Goal: Information Seeking & Learning: Check status

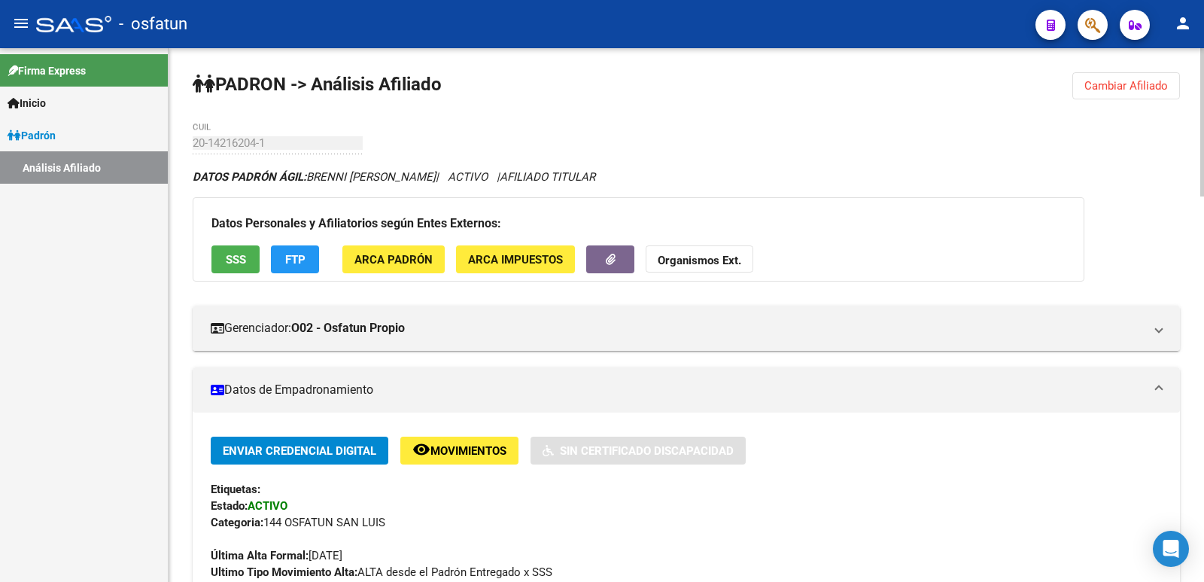
click at [1159, 91] on span "Cambiar Afiliado" at bounding box center [1127, 86] width 84 height 14
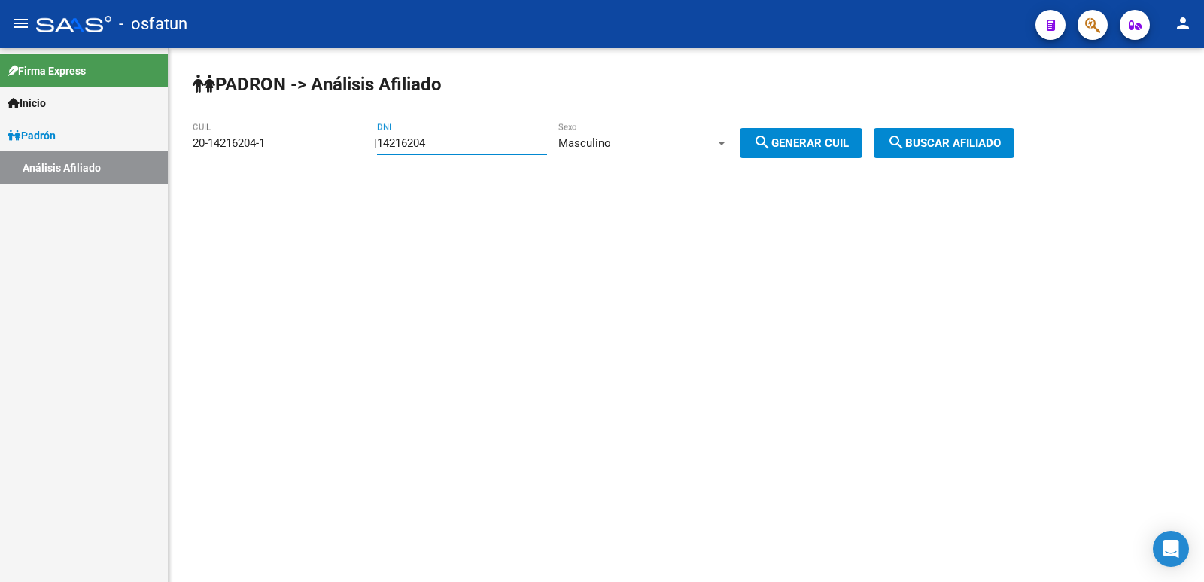
drag, startPoint x: 496, startPoint y: 149, endPoint x: 362, endPoint y: 166, distance: 135.1
click at [362, 150] on app-analisis-afiliado "[PERSON_NAME] -> Análisis Afiliado 20-14216204-1 CUIL | 14216204 DNI Masculino …" at bounding box center [609, 143] width 833 height 14
paste input "2158777"
type input "21587774"
click at [634, 142] on div "Masculino" at bounding box center [636, 143] width 157 height 14
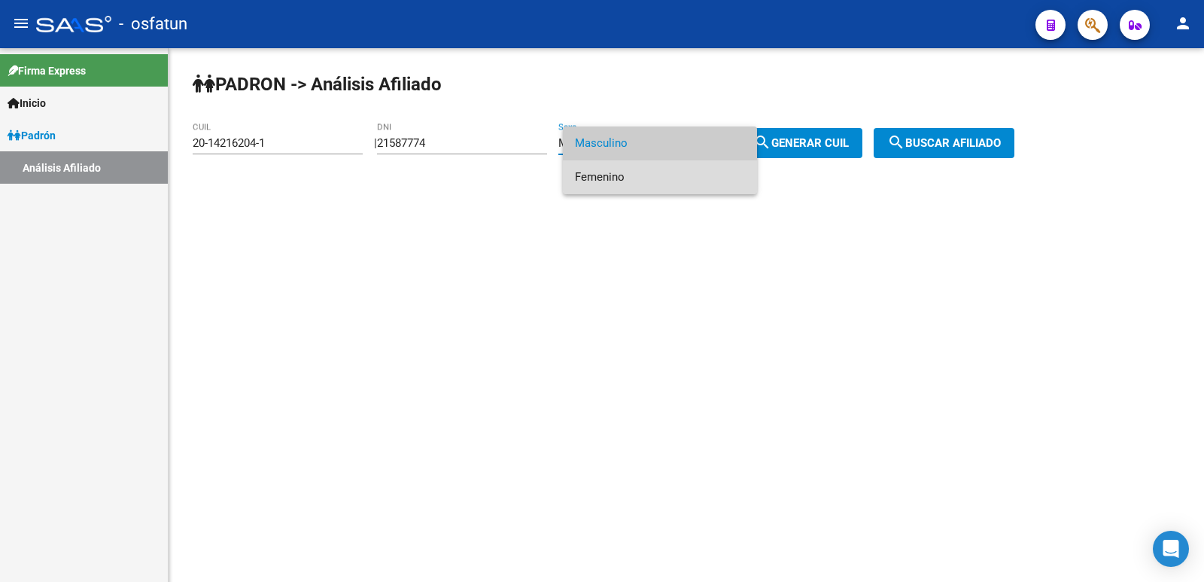
drag, startPoint x: 637, startPoint y: 172, endPoint x: 645, endPoint y: 172, distance: 8.3
click at [639, 172] on span "Femenino" at bounding box center [660, 177] width 170 height 34
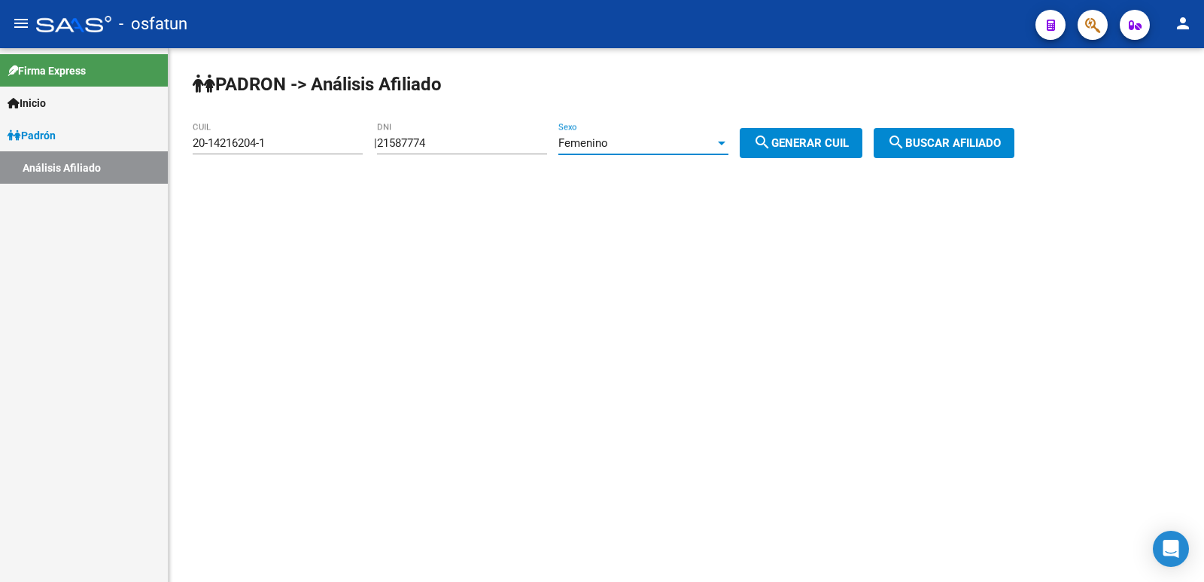
click at [796, 138] on span "search Generar CUIL" at bounding box center [801, 143] width 96 height 14
type input "23-21587774-4"
click at [957, 138] on span "search Buscar afiliado" at bounding box center [944, 143] width 114 height 14
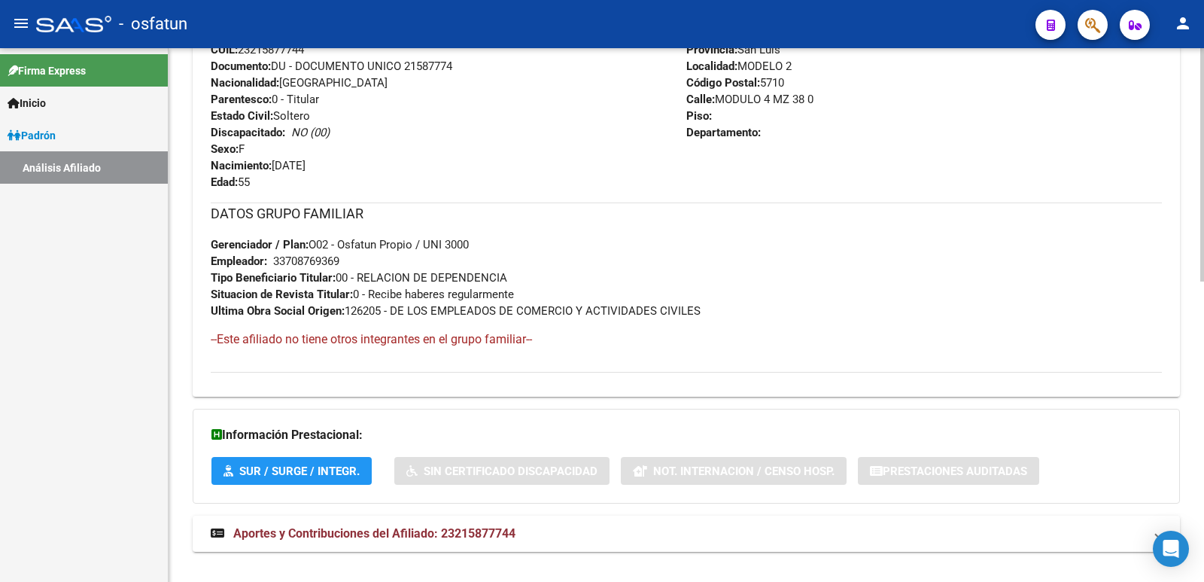
scroll to position [686, 0]
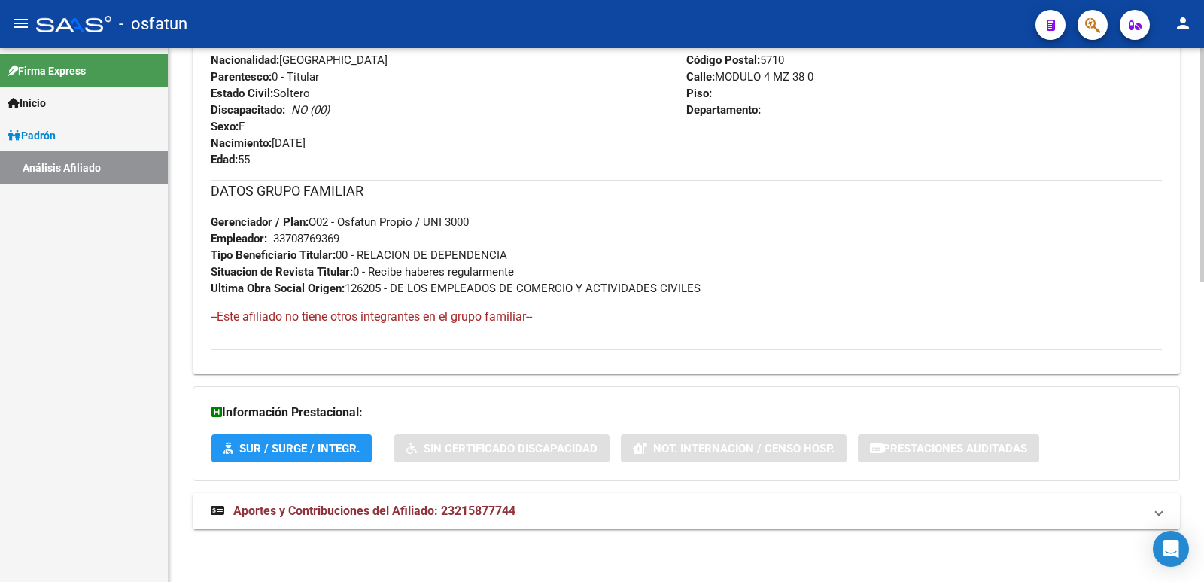
drag, startPoint x: 415, startPoint y: 542, endPoint x: 409, endPoint y: 522, distance: 21.2
click at [415, 540] on div "DATOS [PERSON_NAME] ÁGIL: [PERSON_NAME] [PERSON_NAME] | ACTIVO | AFILIADO TITUL…" at bounding box center [686, 14] width 987 height 1063
click at [409, 522] on mat-expansion-panel-header "Aportes y Contribuciones del Afiliado: 23215877744" at bounding box center [686, 511] width 987 height 36
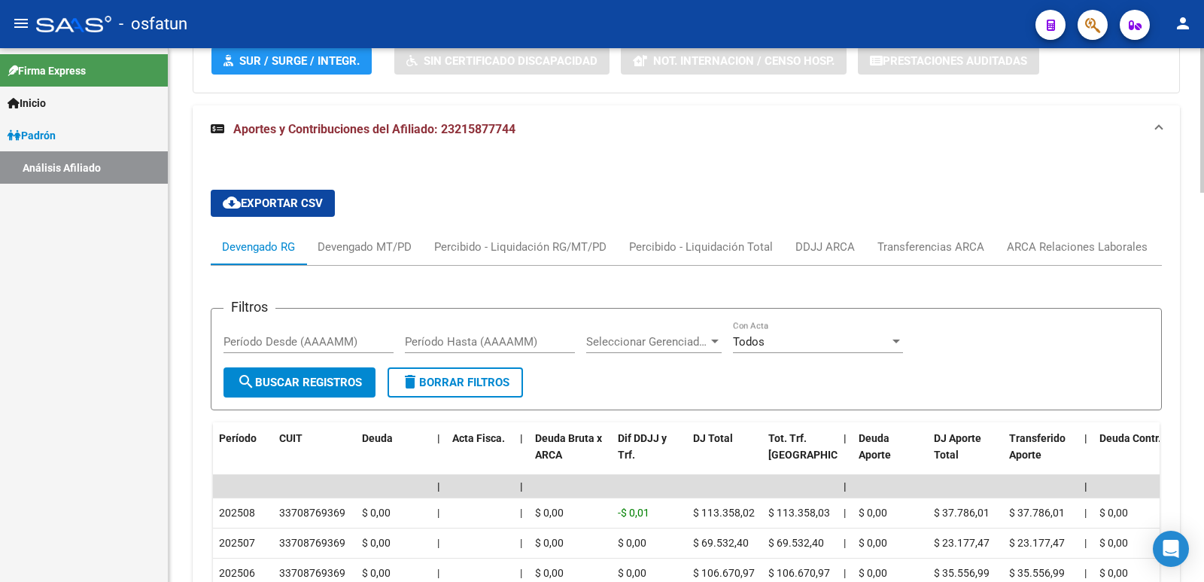
scroll to position [1440, 0]
